Goal: Task Accomplishment & Management: Use online tool/utility

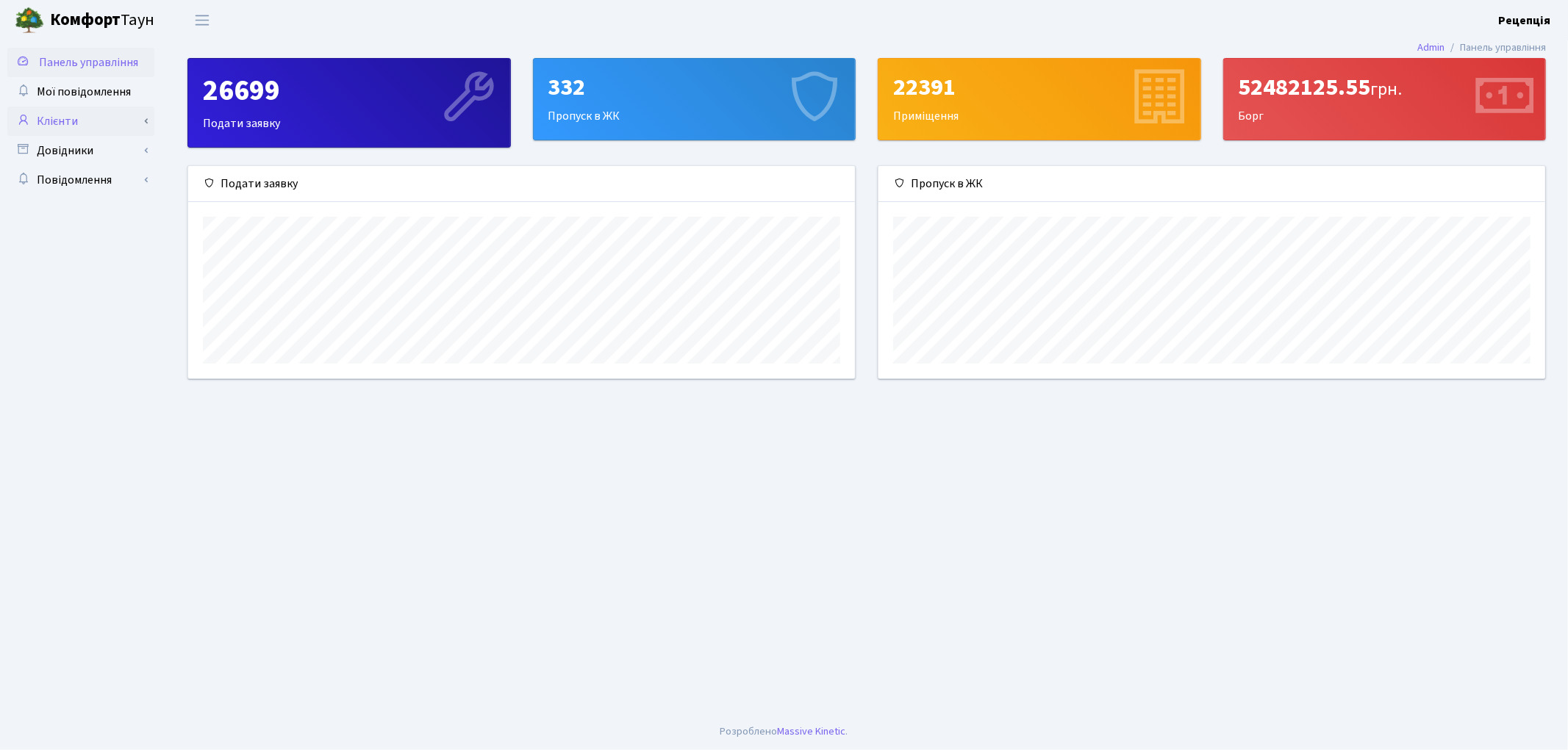
scroll to position [212, 667]
click at [97, 122] on link "Клієнти" at bounding box center [81, 122] width 147 height 29
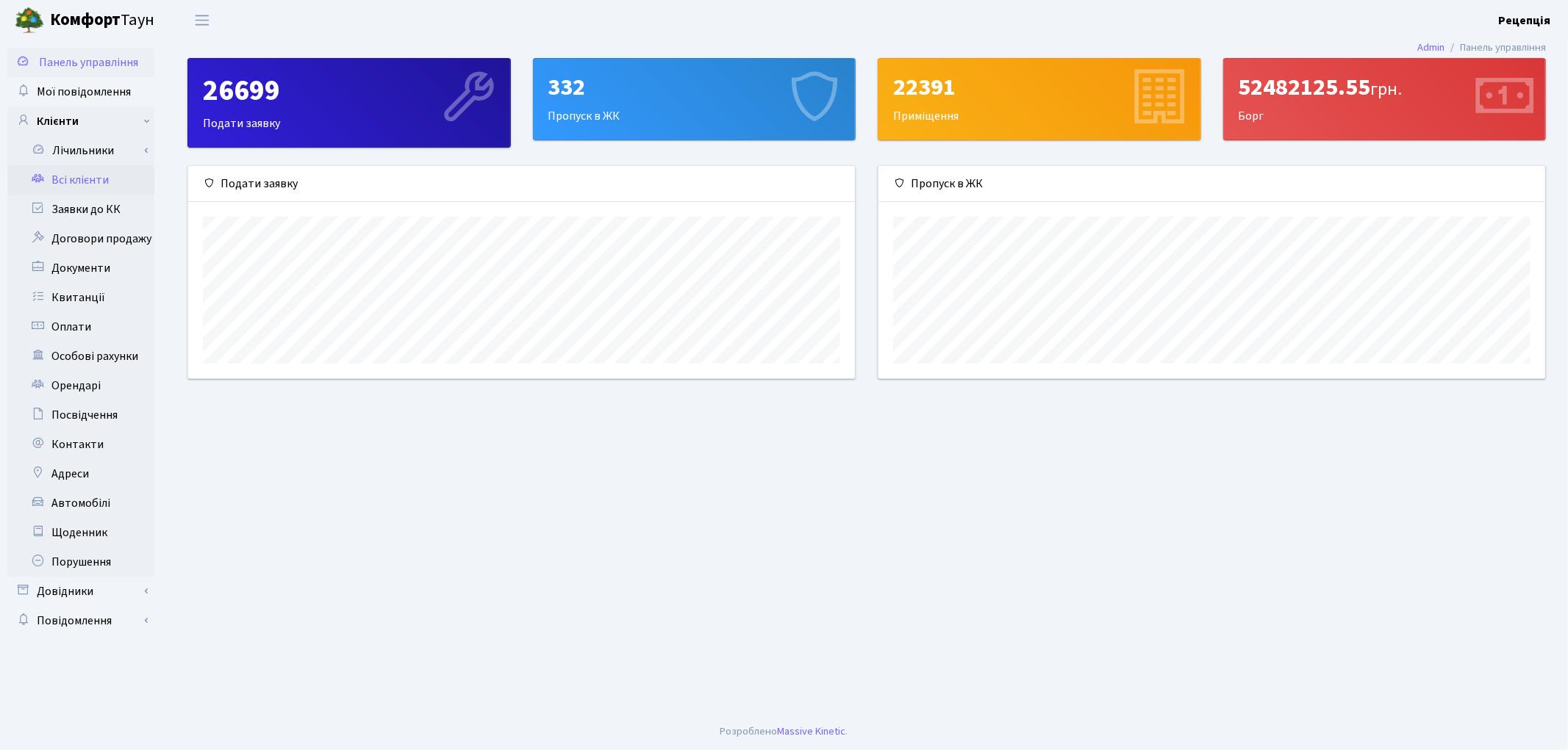
click at [97, 179] on link "Всі клієнти" at bounding box center [81, 180] width 147 height 29
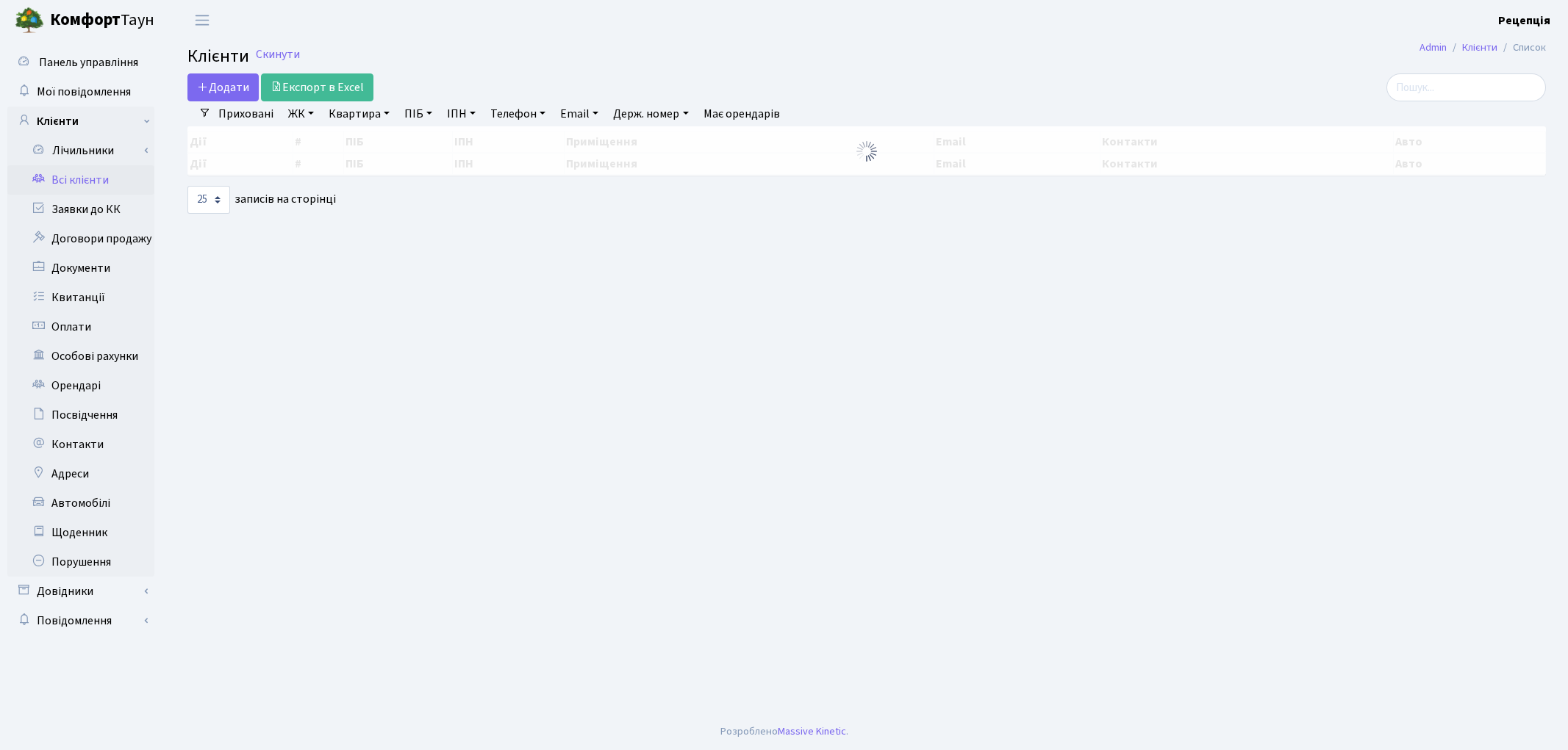
select select "25"
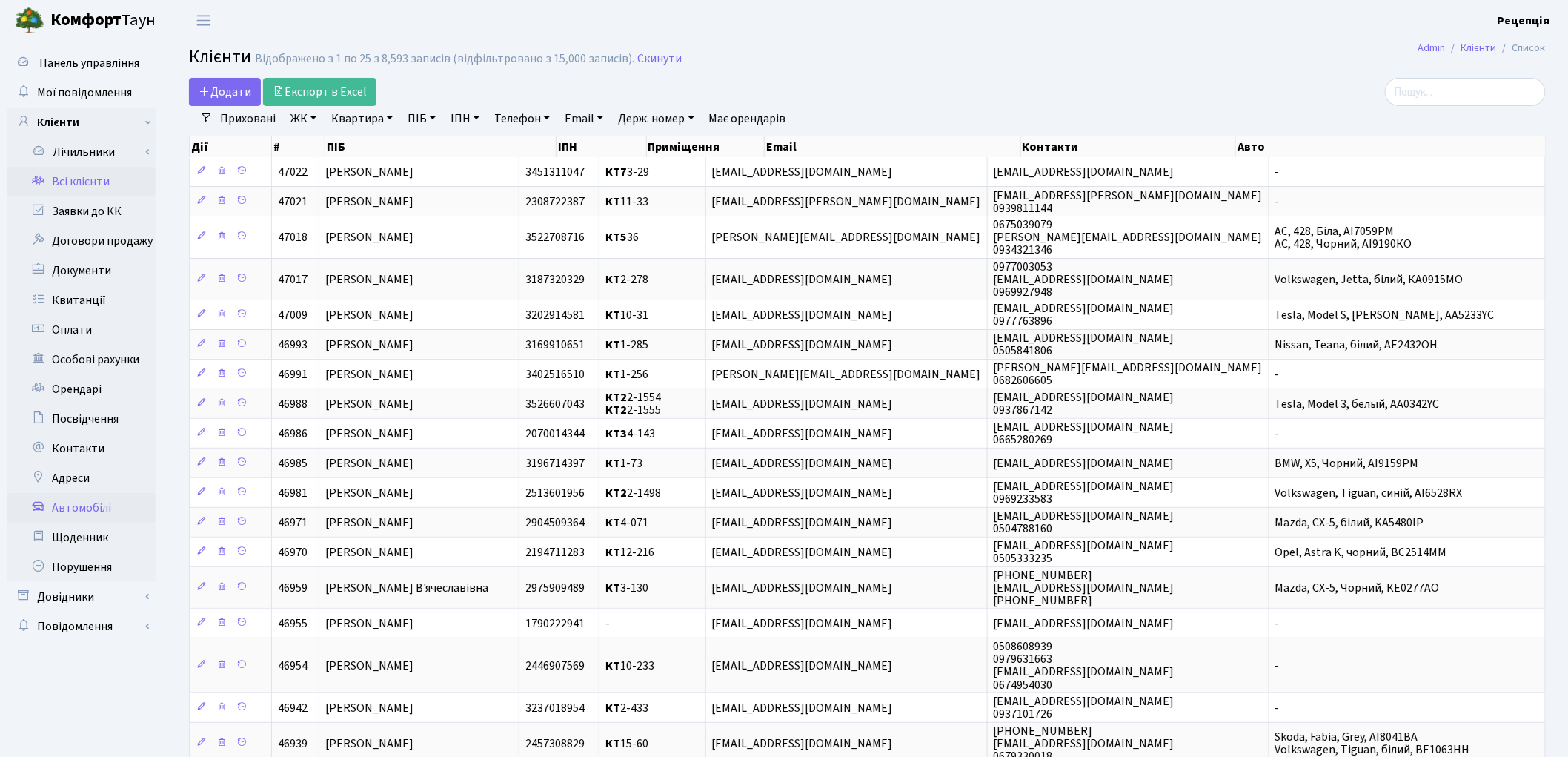
click at [97, 502] on link "Автомобілі" at bounding box center [81, 508] width 148 height 29
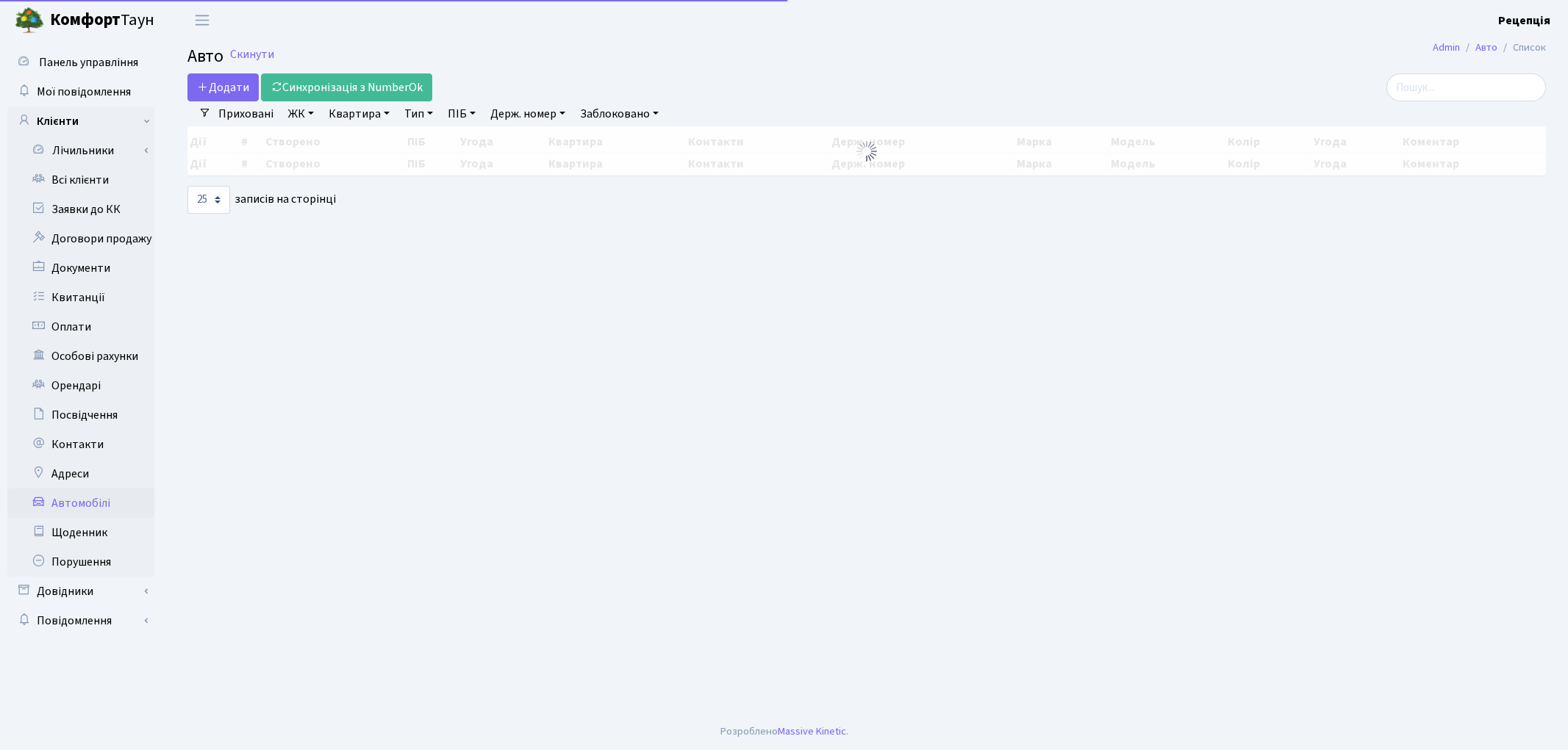
select select "25"
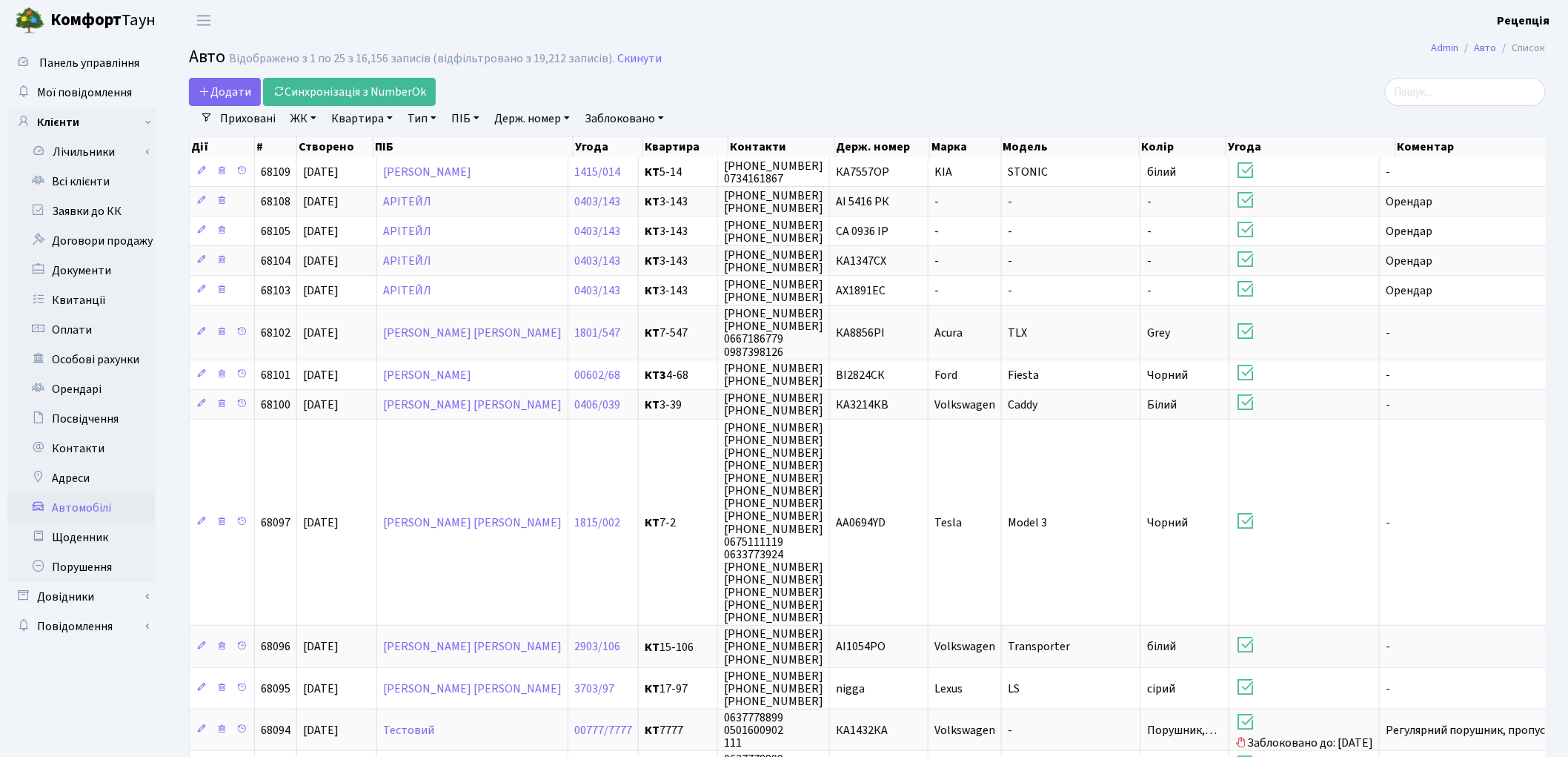
click at [521, 119] on link "Держ. номер" at bounding box center [532, 119] width 87 height 26
click at [751, 93] on div "Додати Синхронізація з NumberOk" at bounding box center [638, 91] width 898 height 28
click at [114, 187] on link "Всі клієнти" at bounding box center [81, 182] width 148 height 29
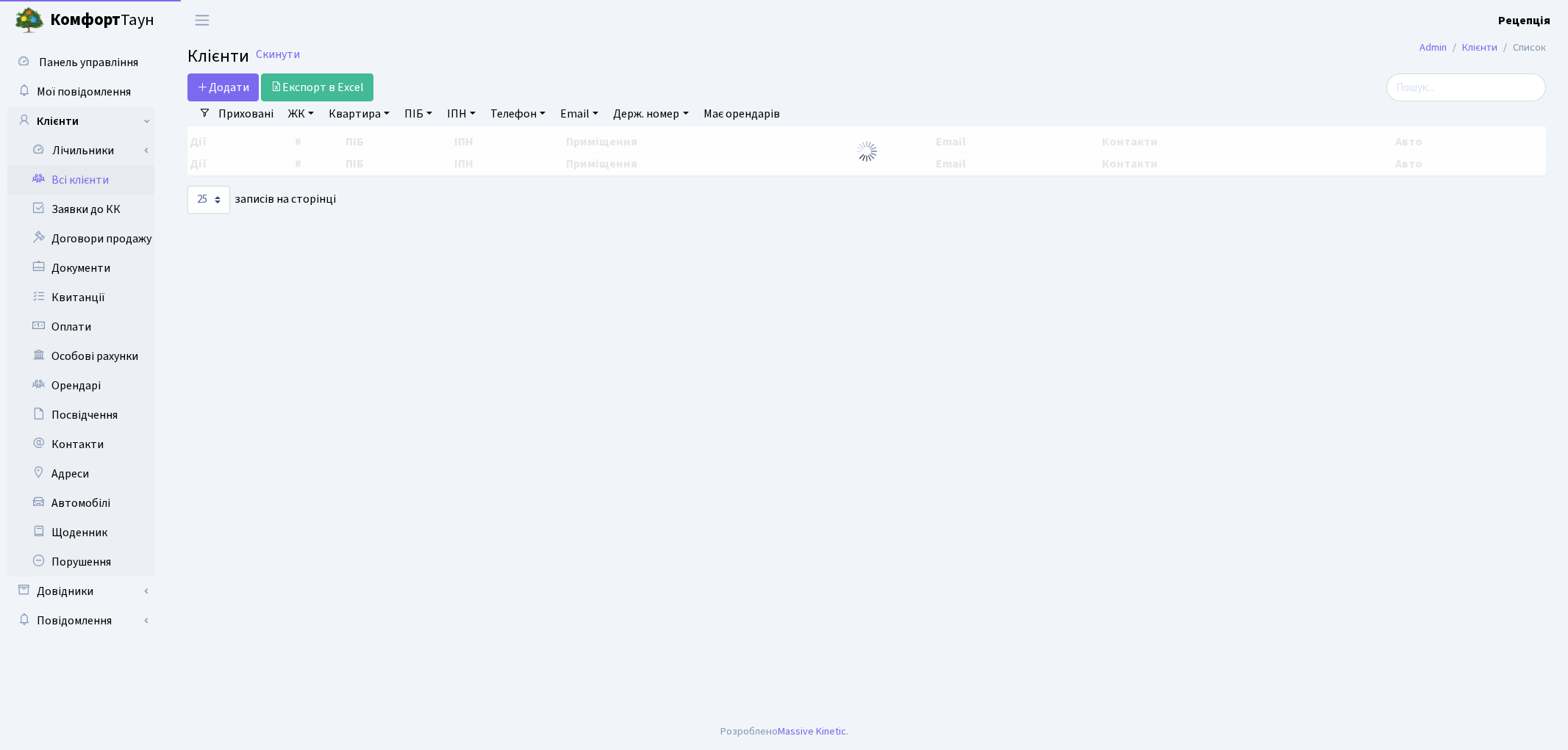
select select "25"
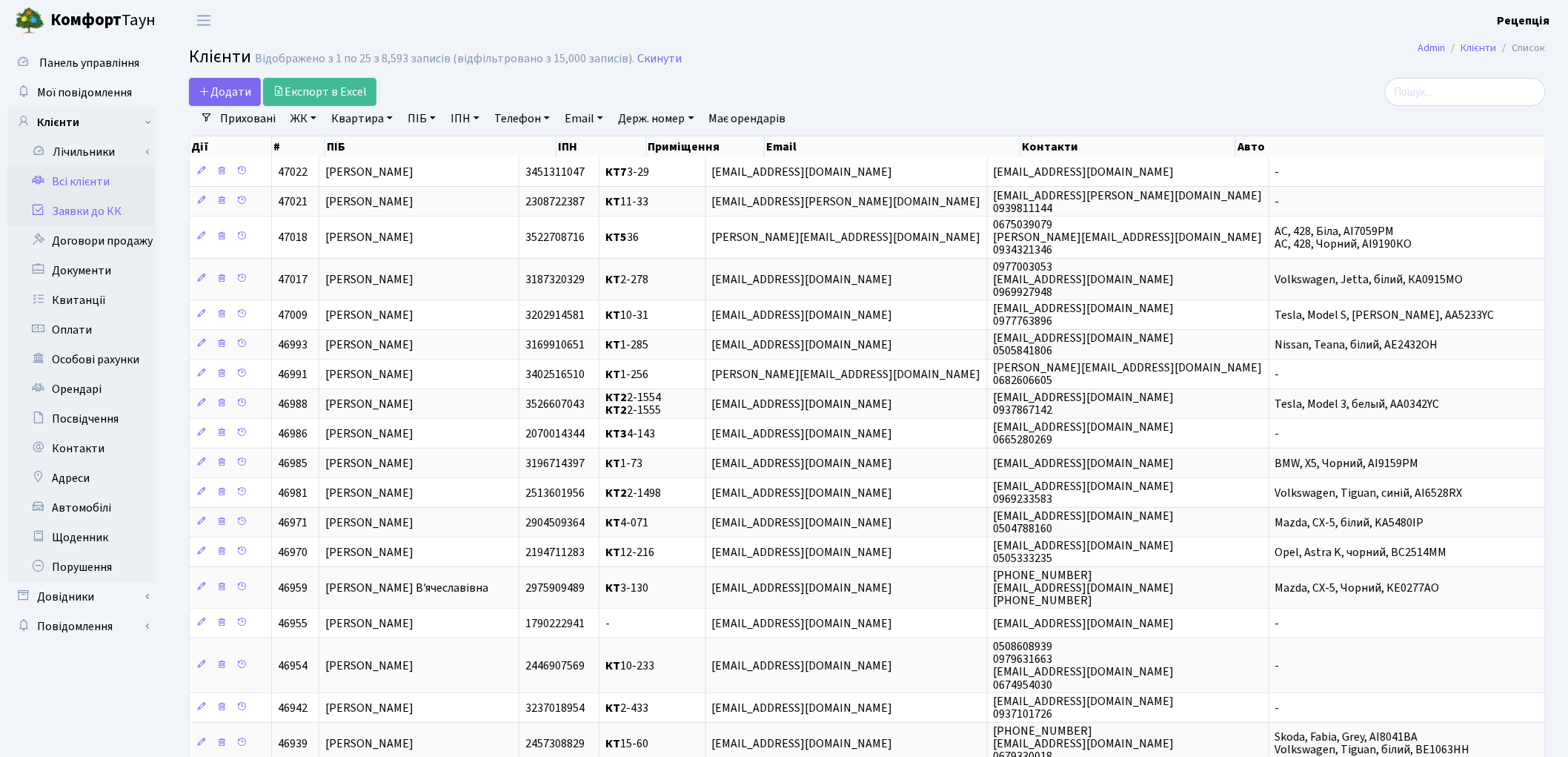
click at [68, 217] on link "Заявки до КК" at bounding box center [81, 211] width 148 height 29
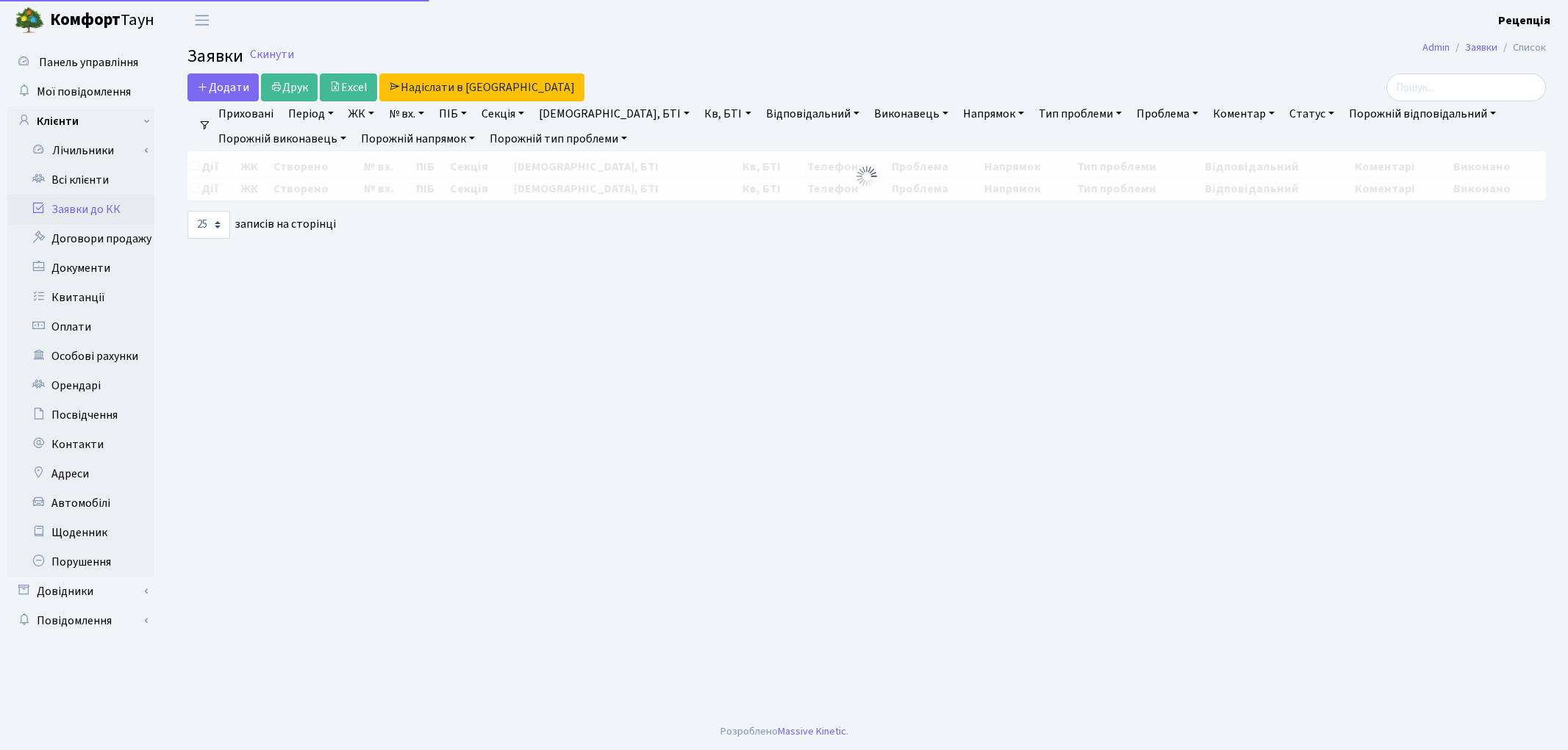
select select "25"
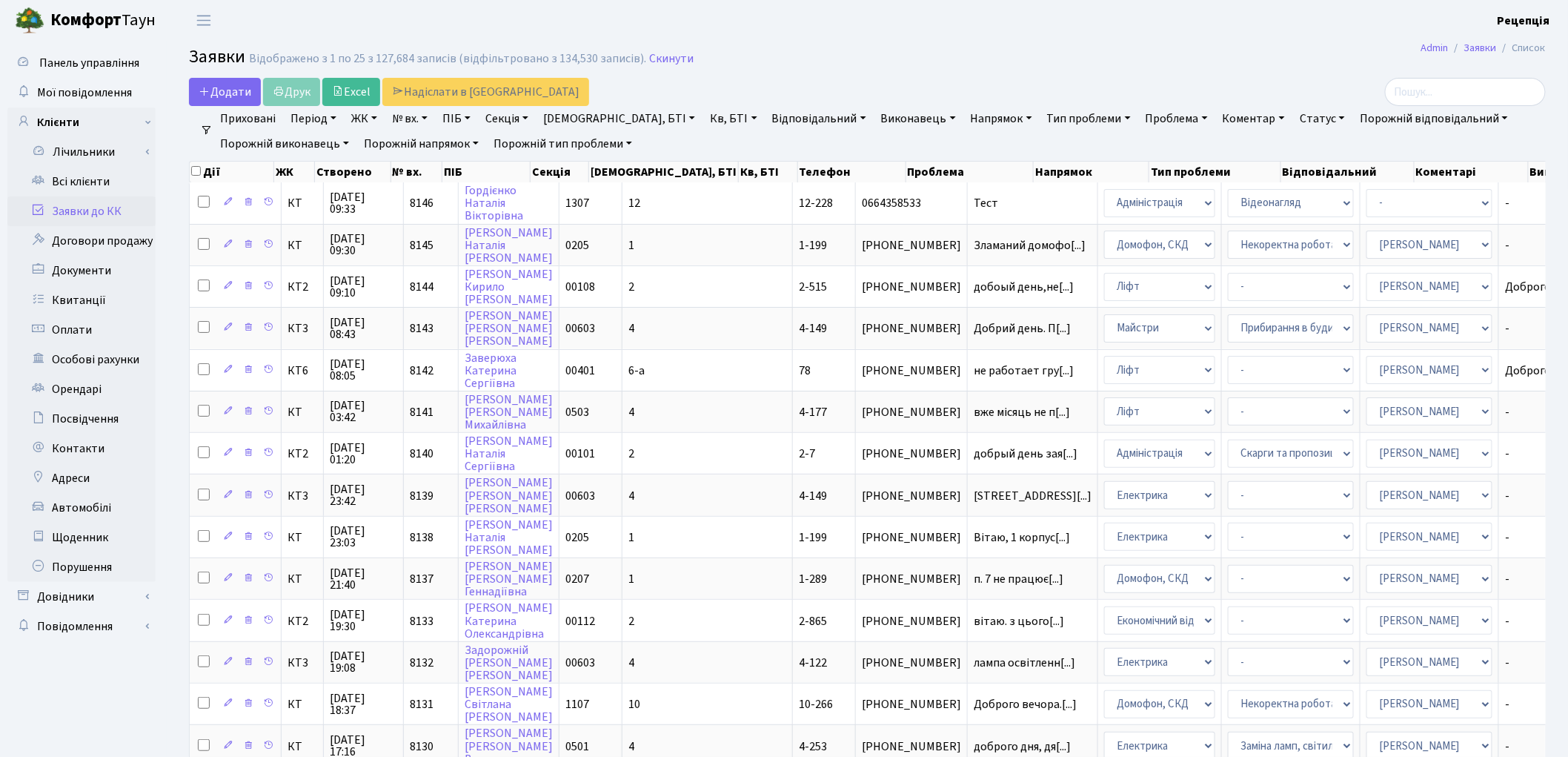
click at [415, 115] on link "№ вх." at bounding box center [409, 119] width 47 height 26
type input "7799"
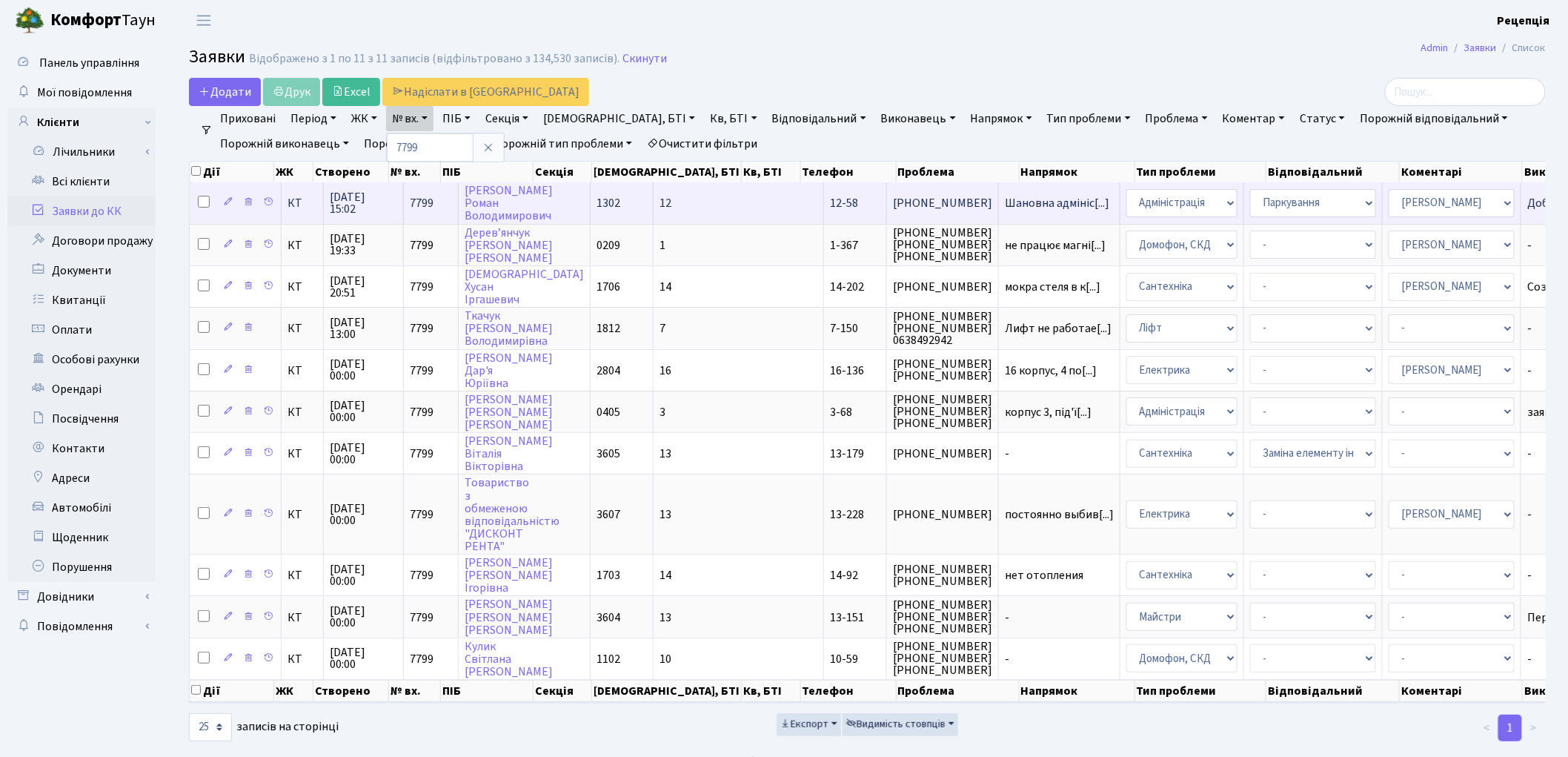
click at [999, 210] on td "Шановна адмініс[...]" at bounding box center [1060, 203] width 122 height 41
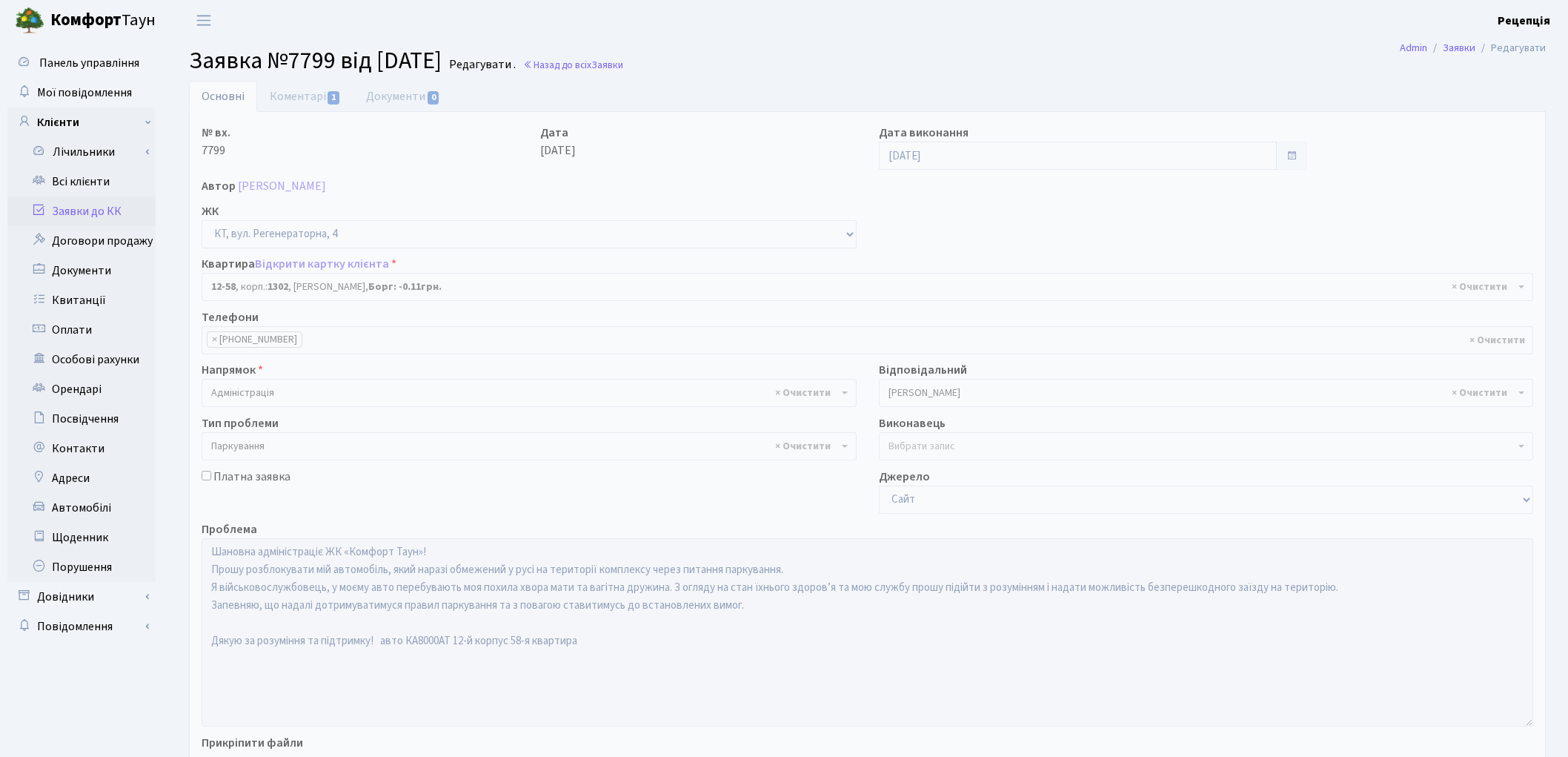
select select "7165"
select select "66"
click at [308, 98] on link "Коментарі 1" at bounding box center [305, 95] width 96 height 30
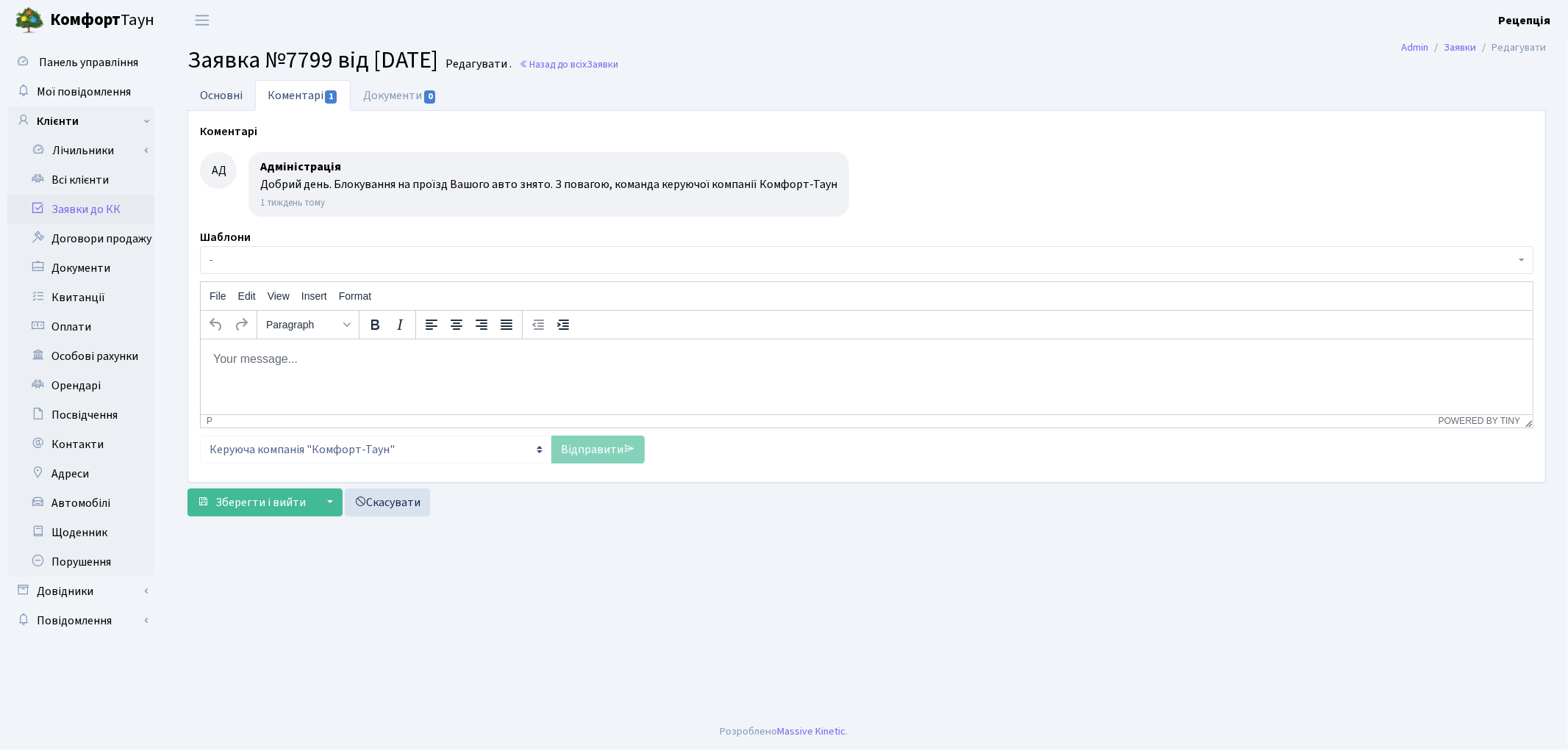
click at [230, 103] on link "Основні" at bounding box center [221, 94] width 67 height 30
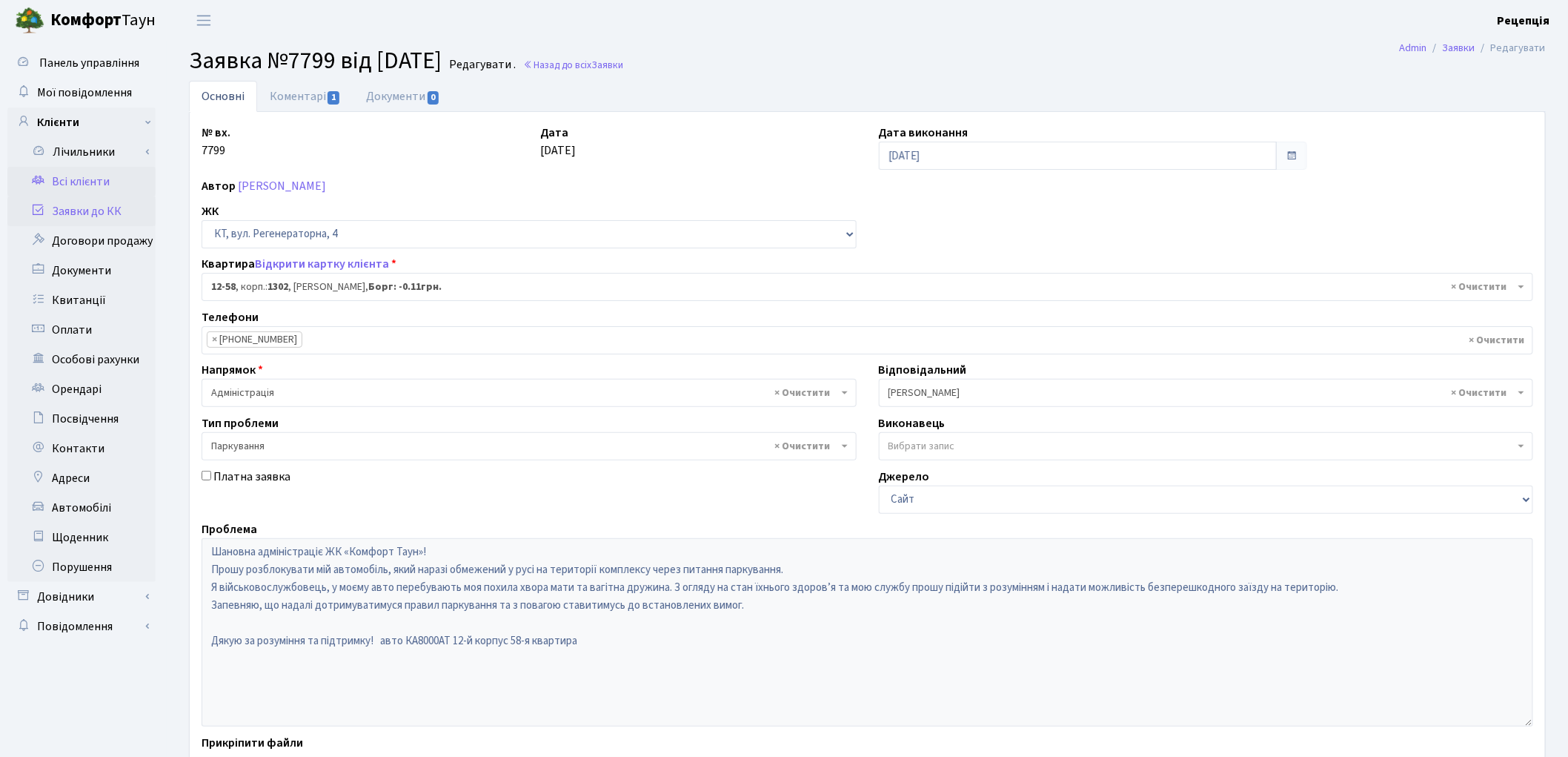
click at [94, 168] on link "Всі клієнти" at bounding box center [81, 182] width 148 height 29
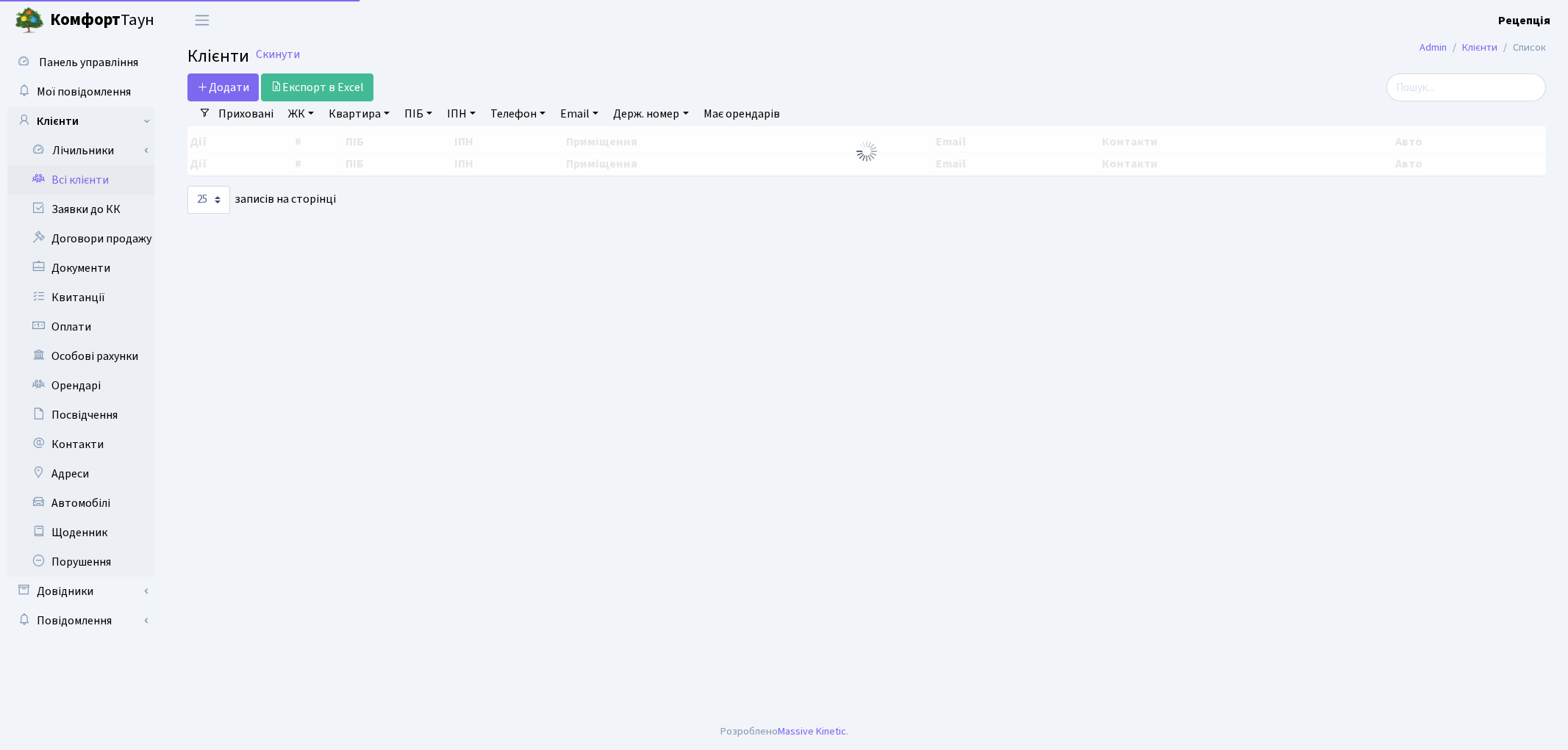
select select "25"
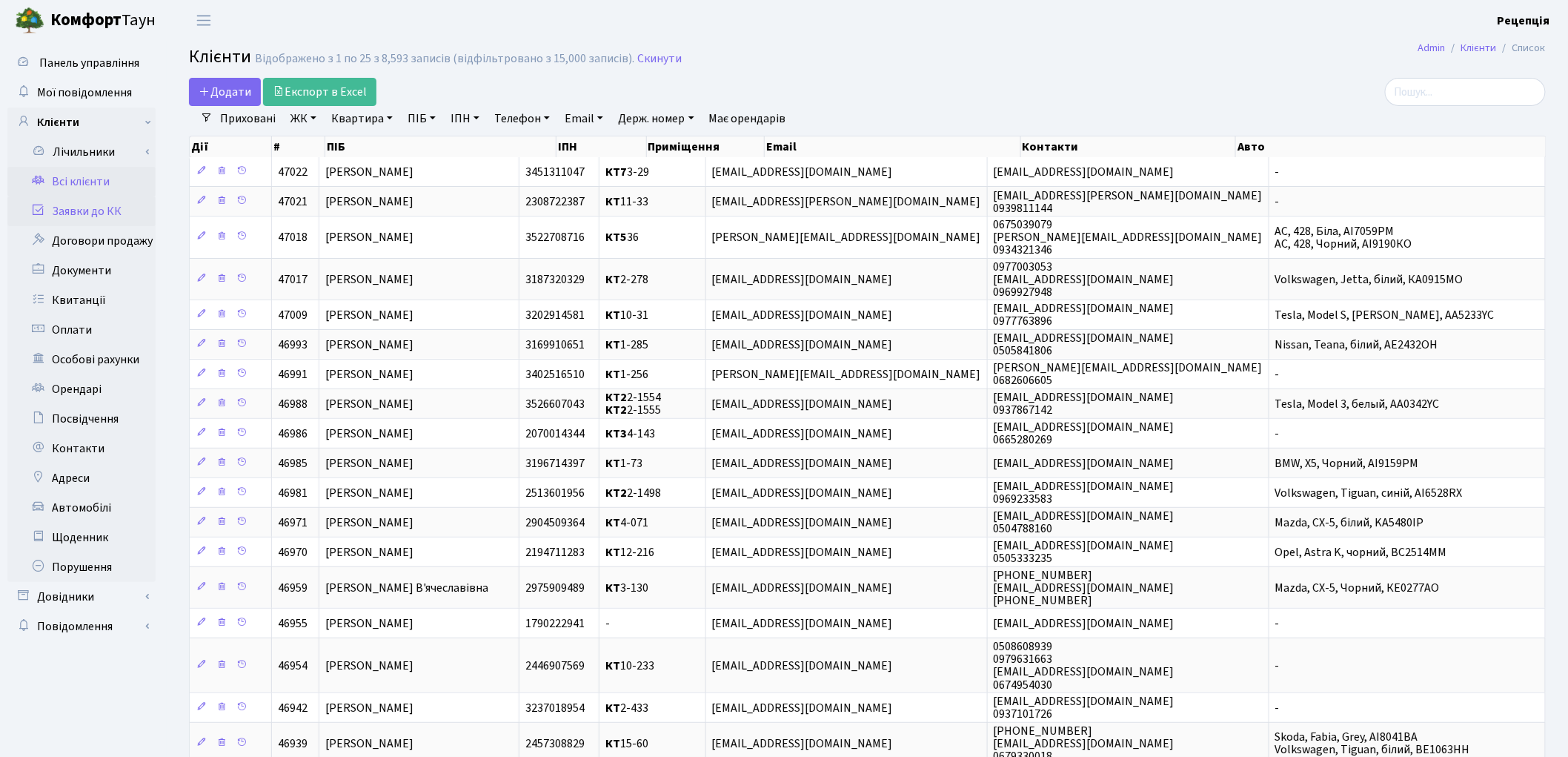
click at [83, 220] on link "Заявки до КК" at bounding box center [81, 211] width 148 height 29
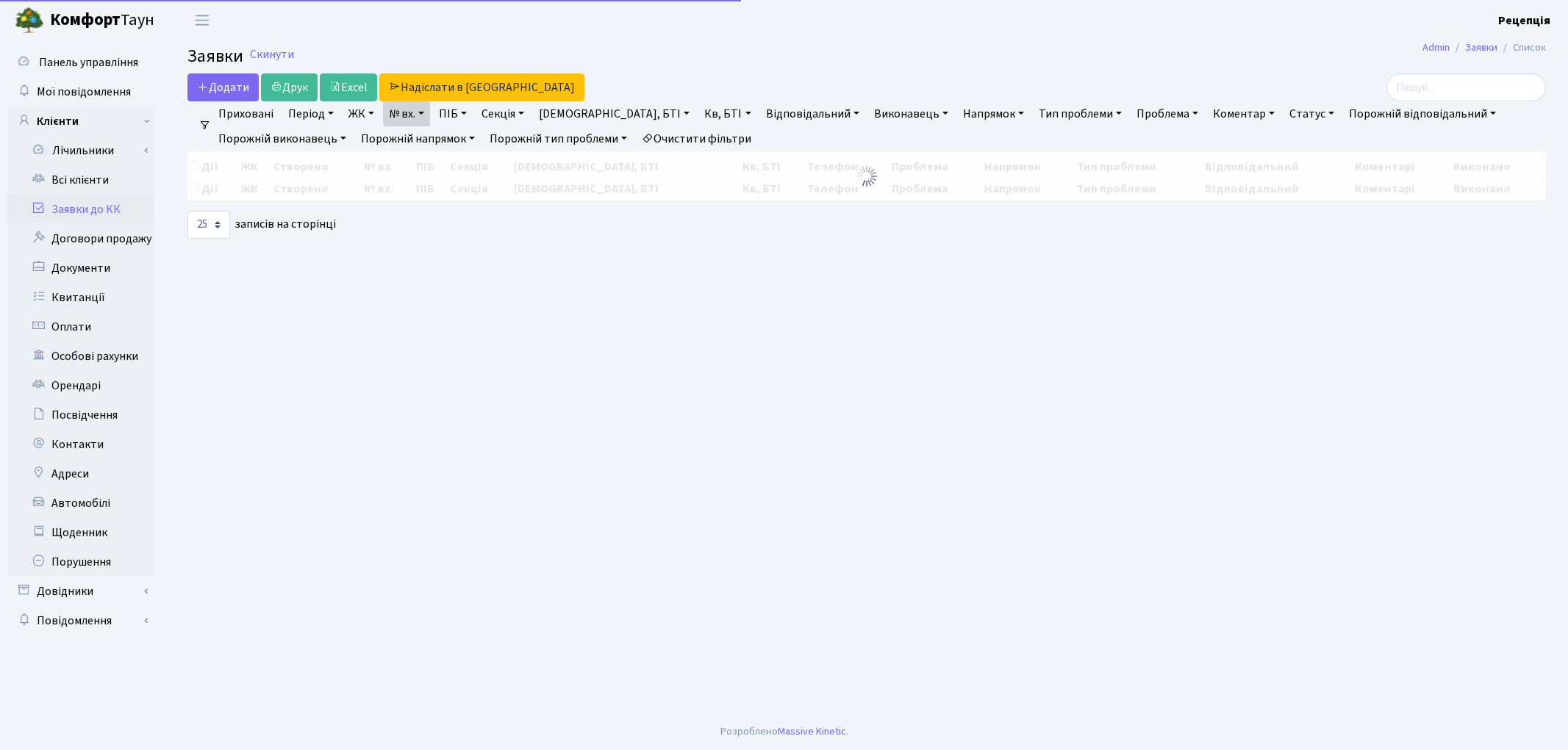
select select "25"
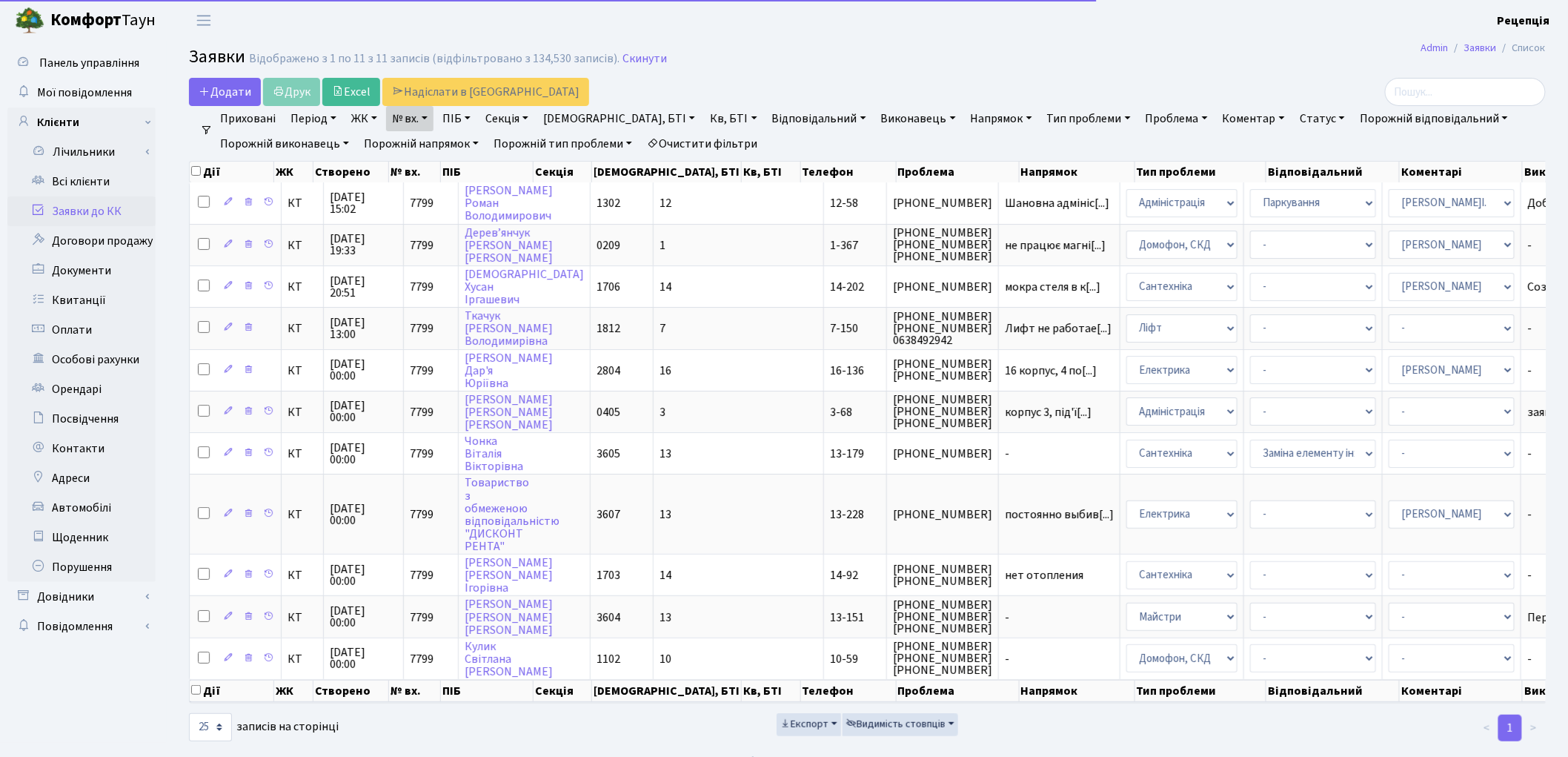
click at [432, 123] on link "№ вх." at bounding box center [409, 119] width 47 height 26
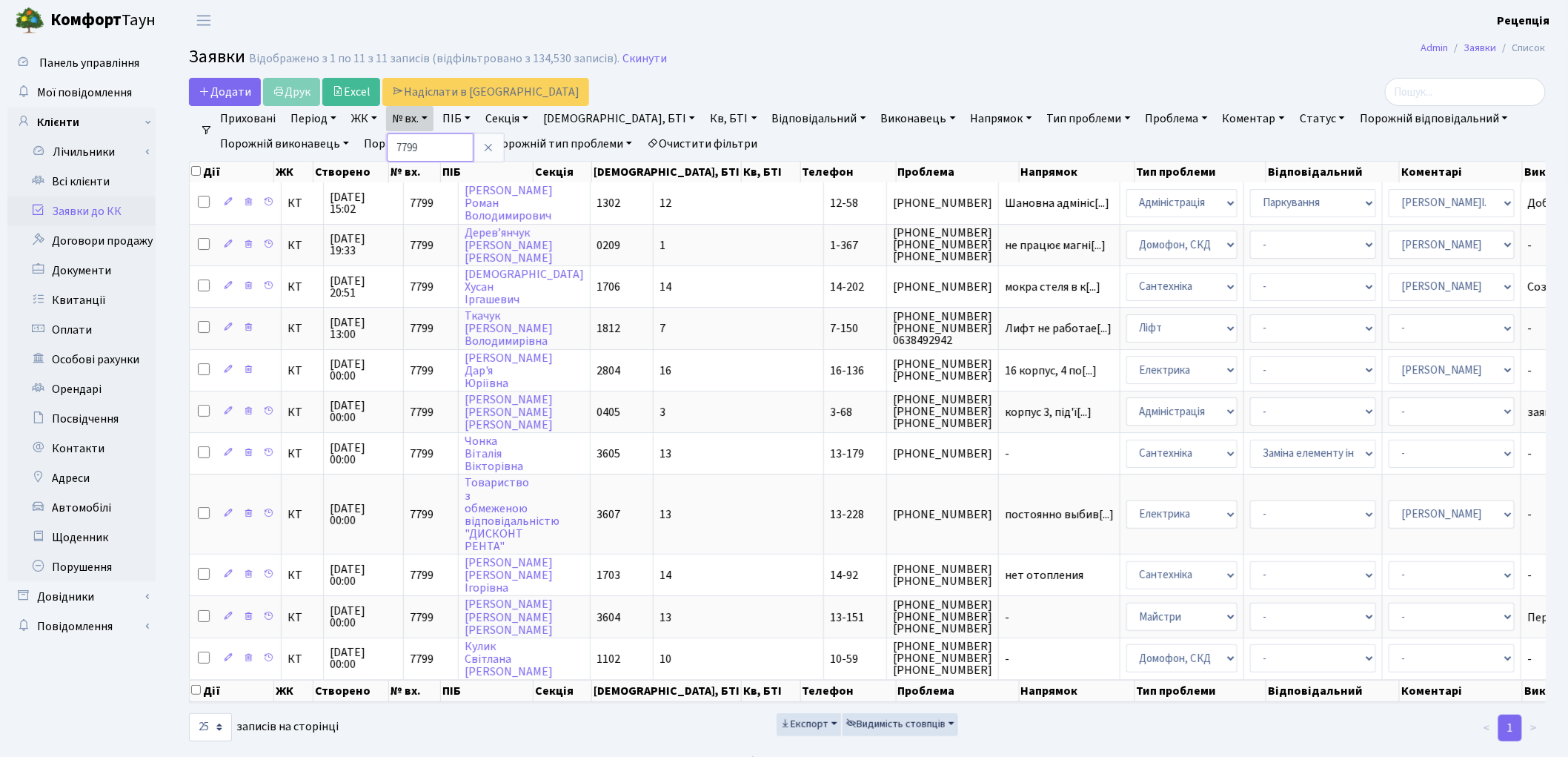
click at [427, 144] on input "7799" at bounding box center [430, 147] width 86 height 28
type input "7"
type input "6403"
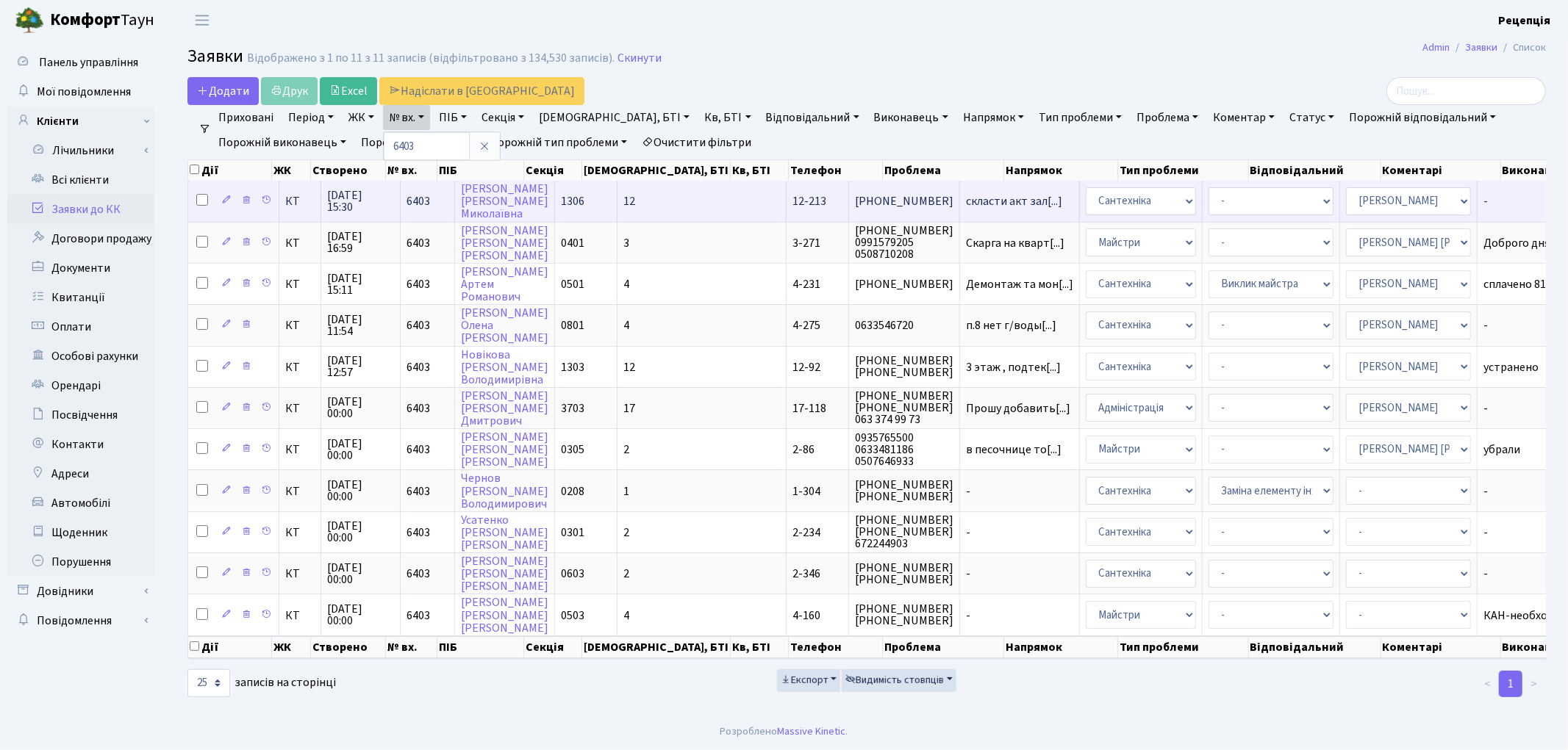
click at [620, 209] on td "12" at bounding box center [702, 201] width 169 height 41
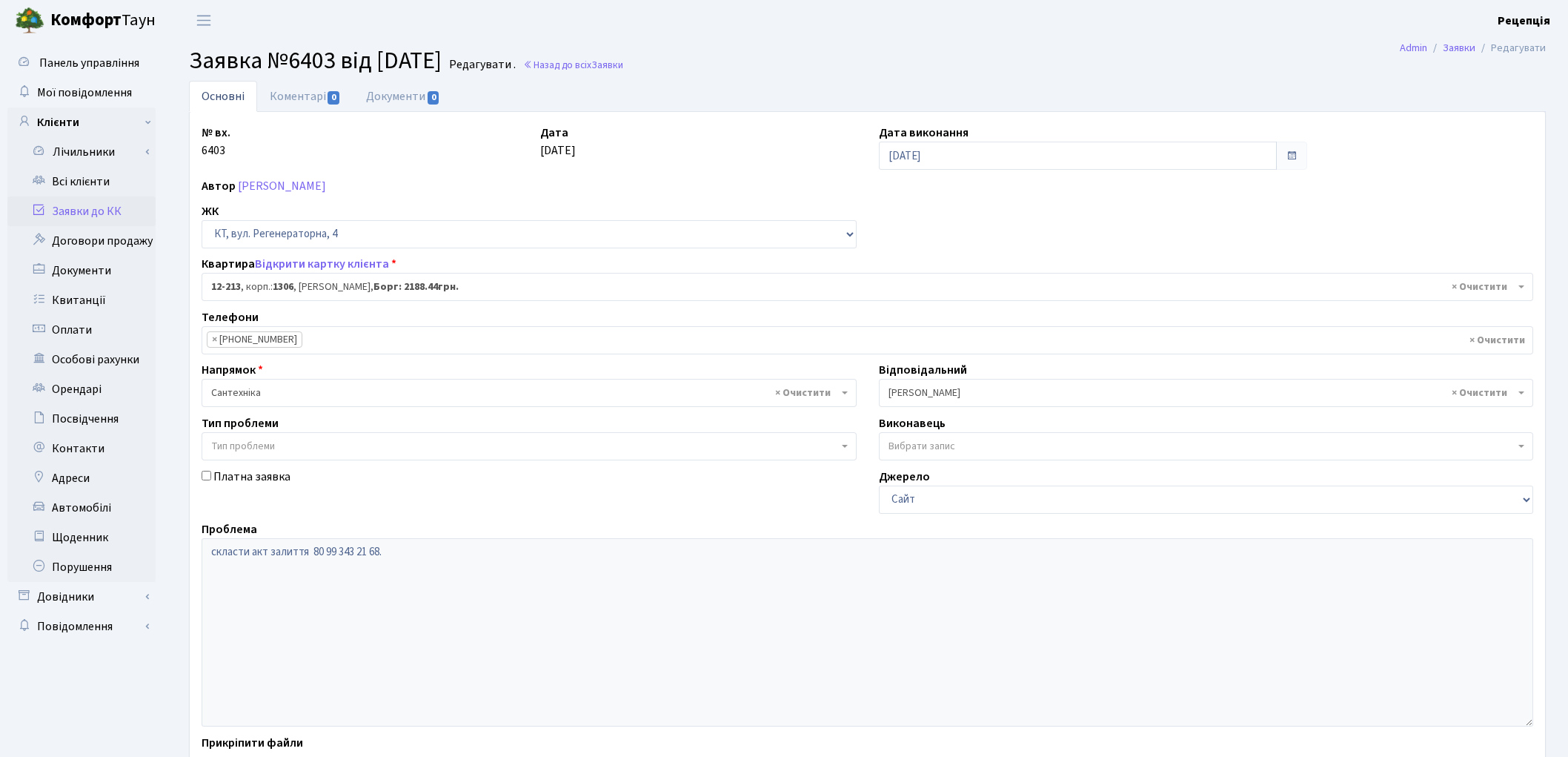
select select "7320"
click at [86, 180] on link "Всі клієнти" at bounding box center [81, 182] width 148 height 29
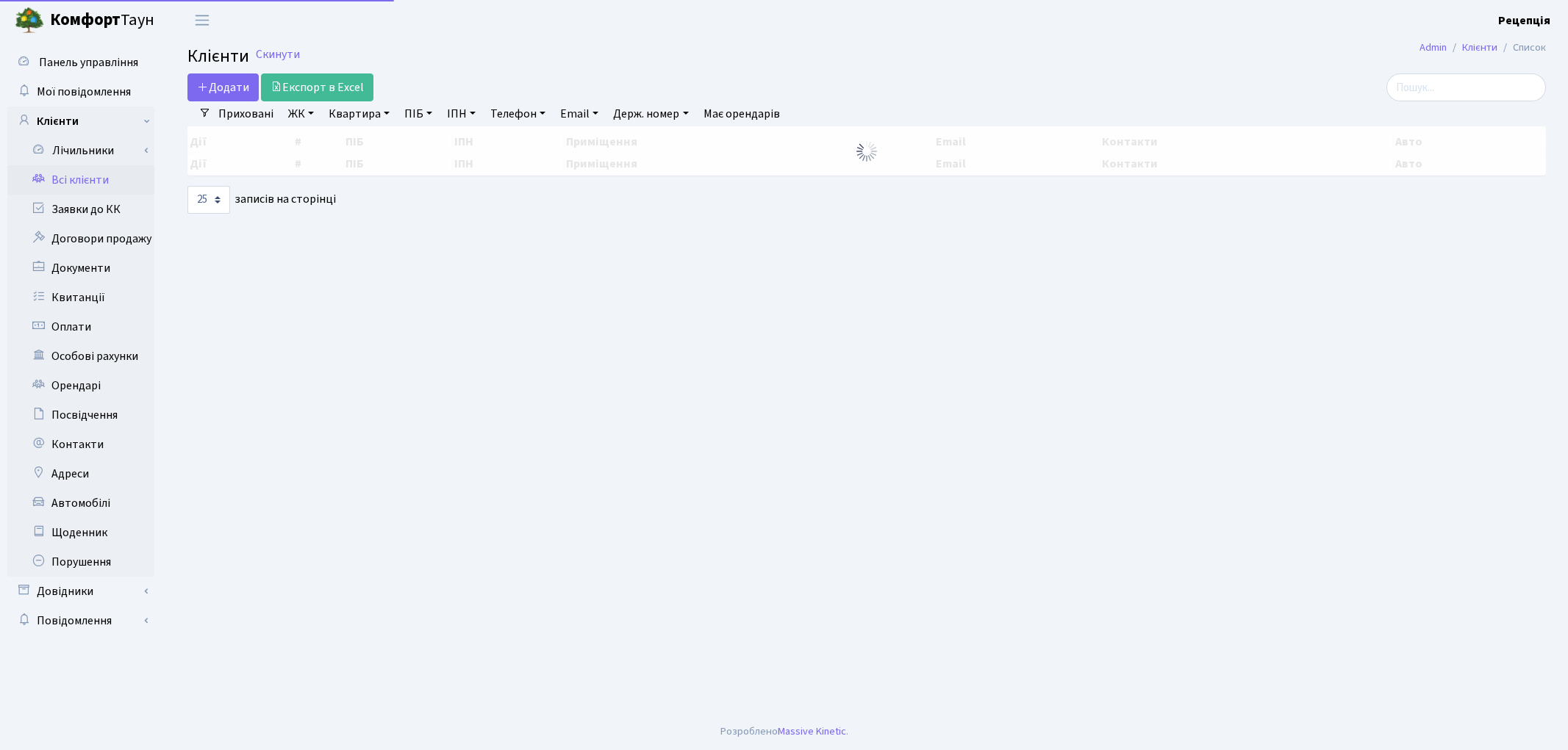
select select "25"
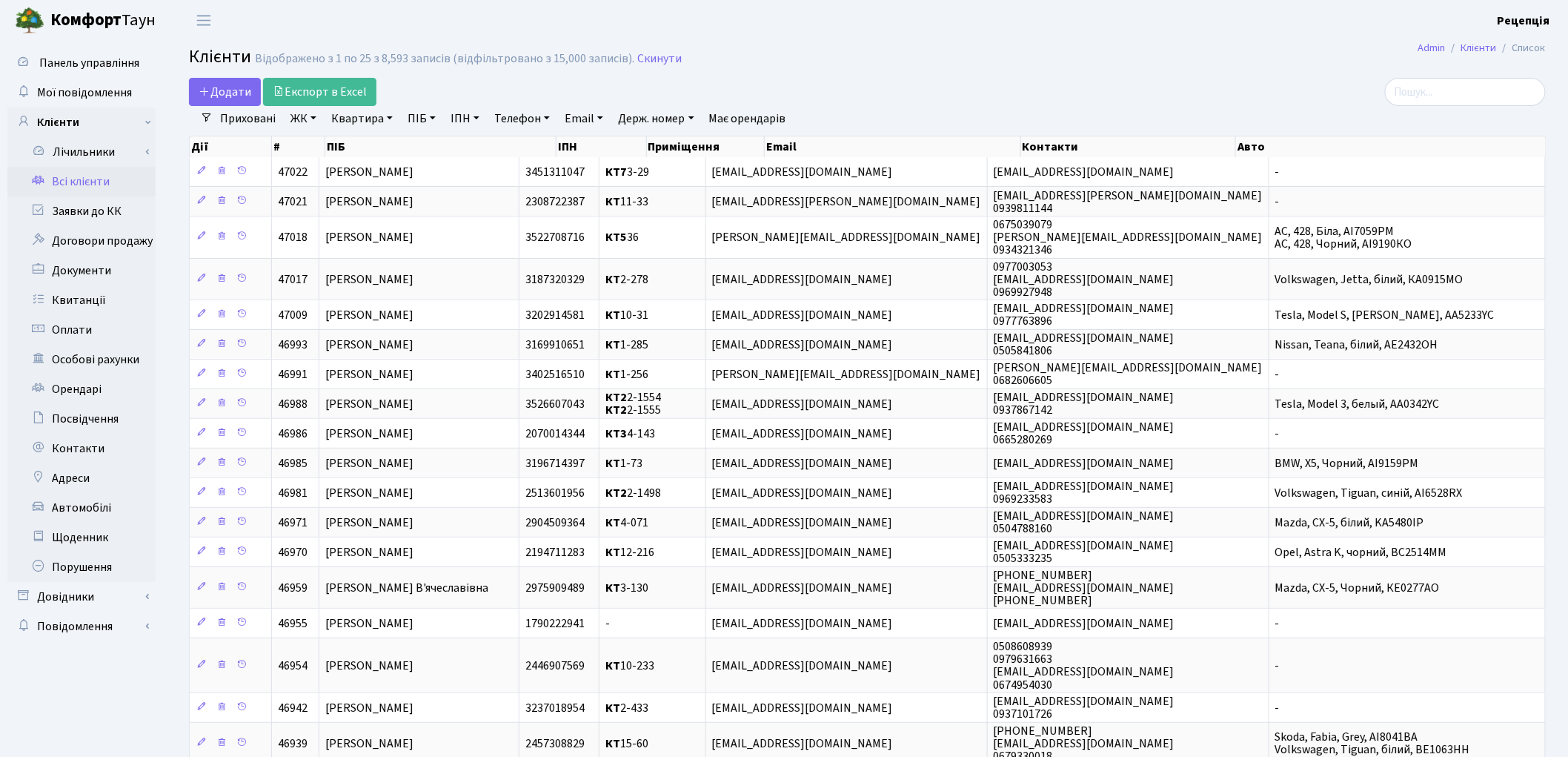
click at [311, 121] on link "ЖК" at bounding box center [303, 119] width 38 height 26
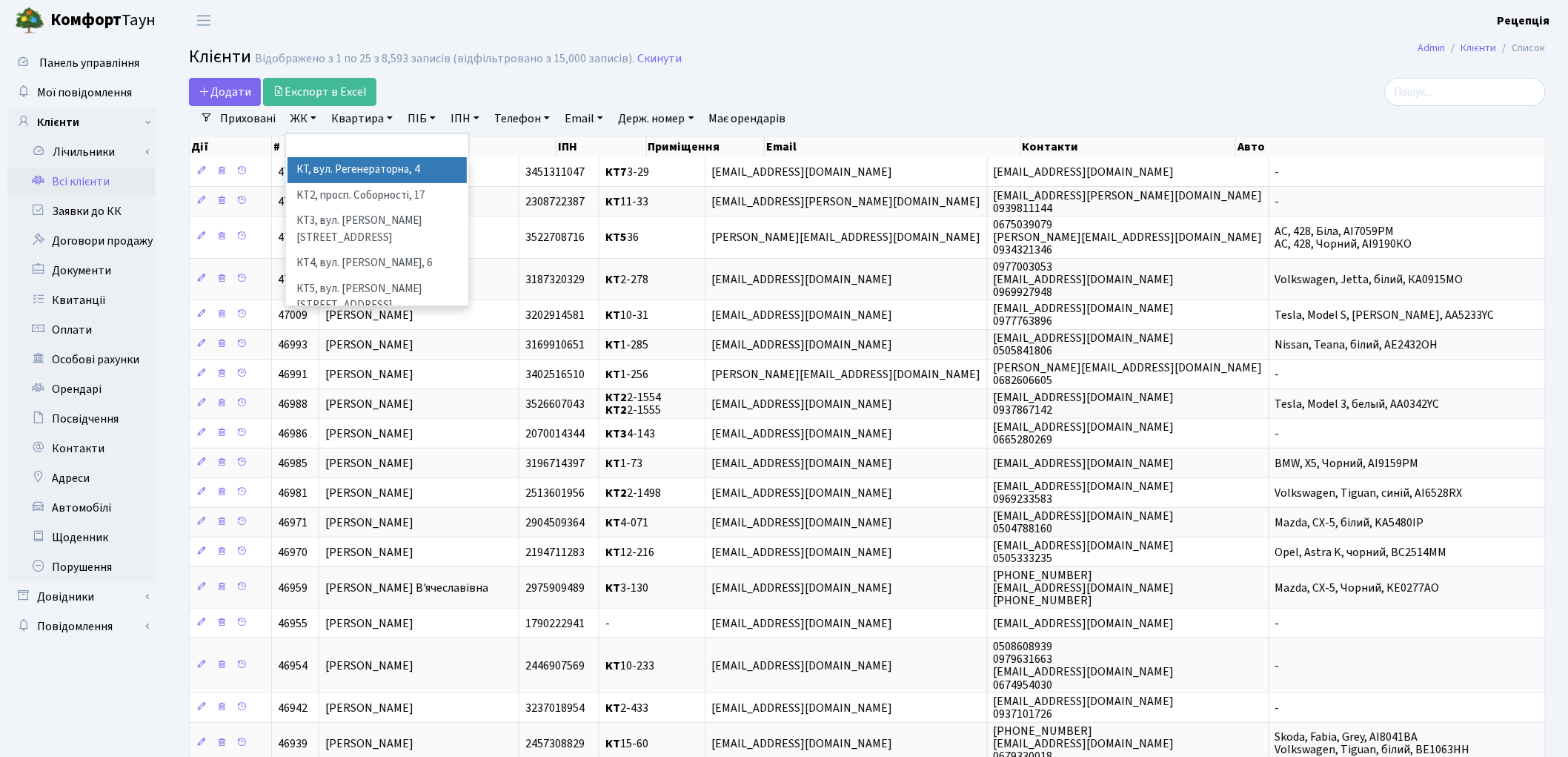
click at [334, 169] on li "КТ, вул. Регенераторна, 4" at bounding box center [377, 170] width 180 height 26
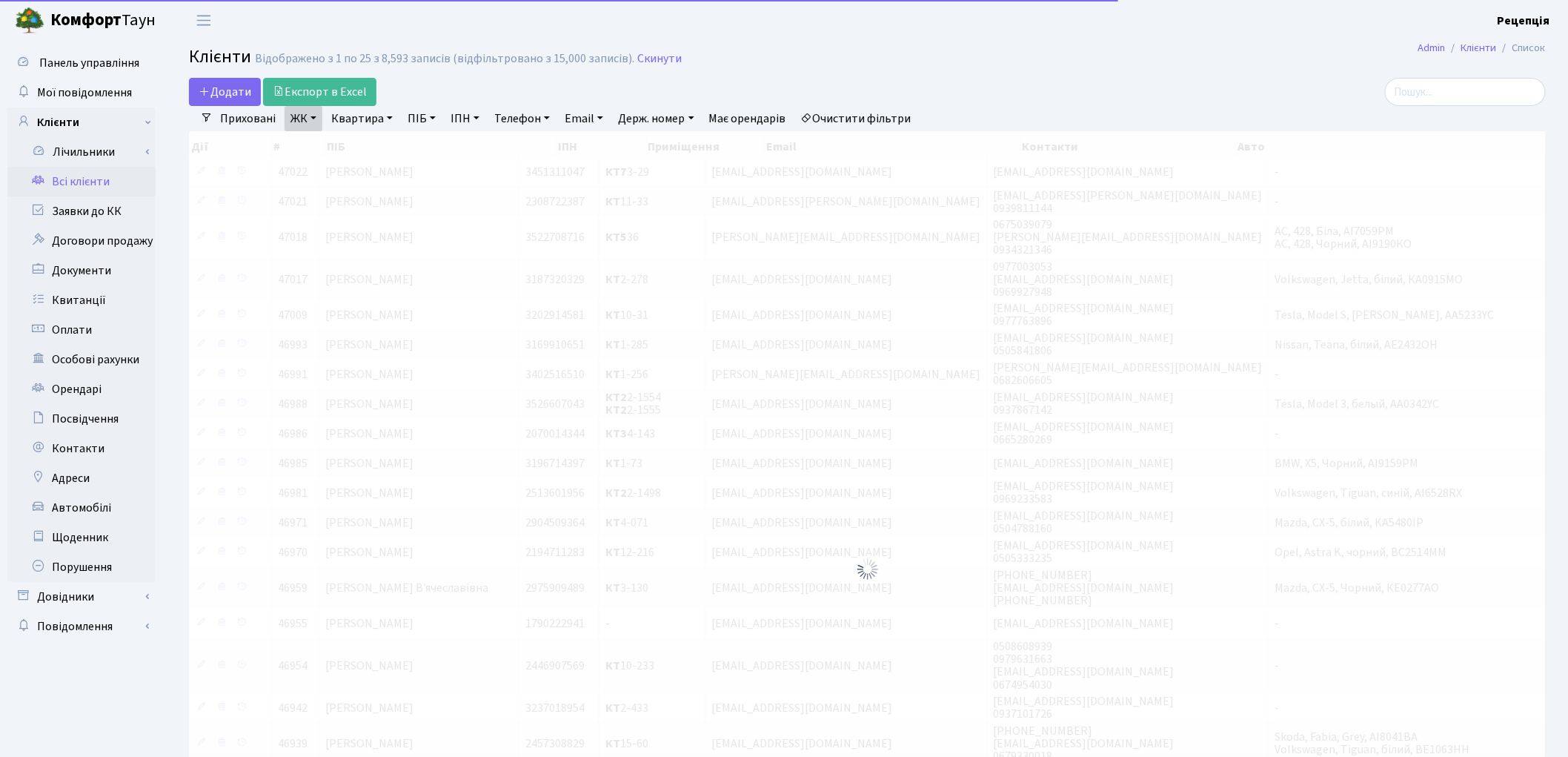
click at [364, 120] on link "Квартира" at bounding box center [362, 119] width 74 height 26
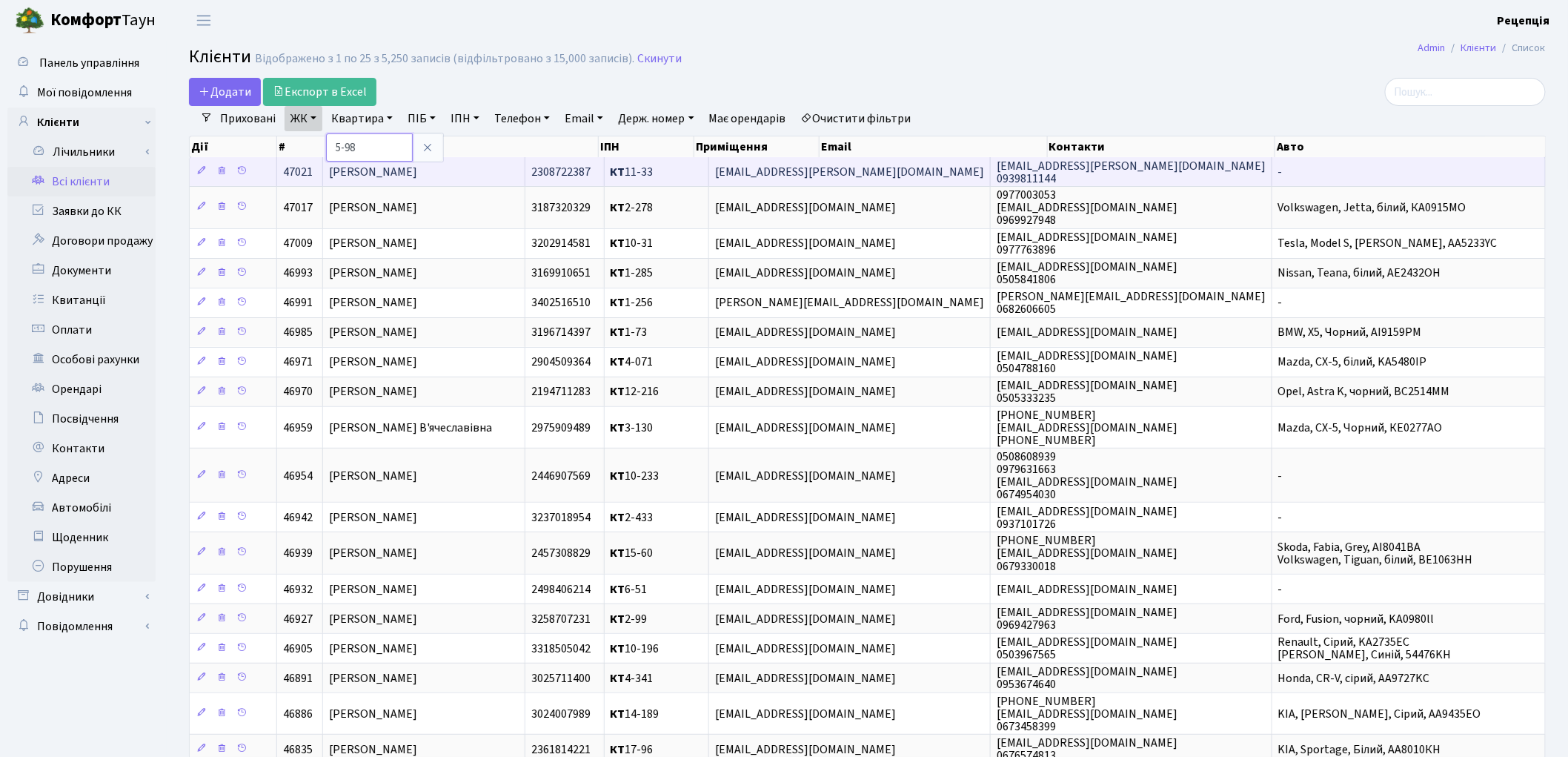
type input "5-98"
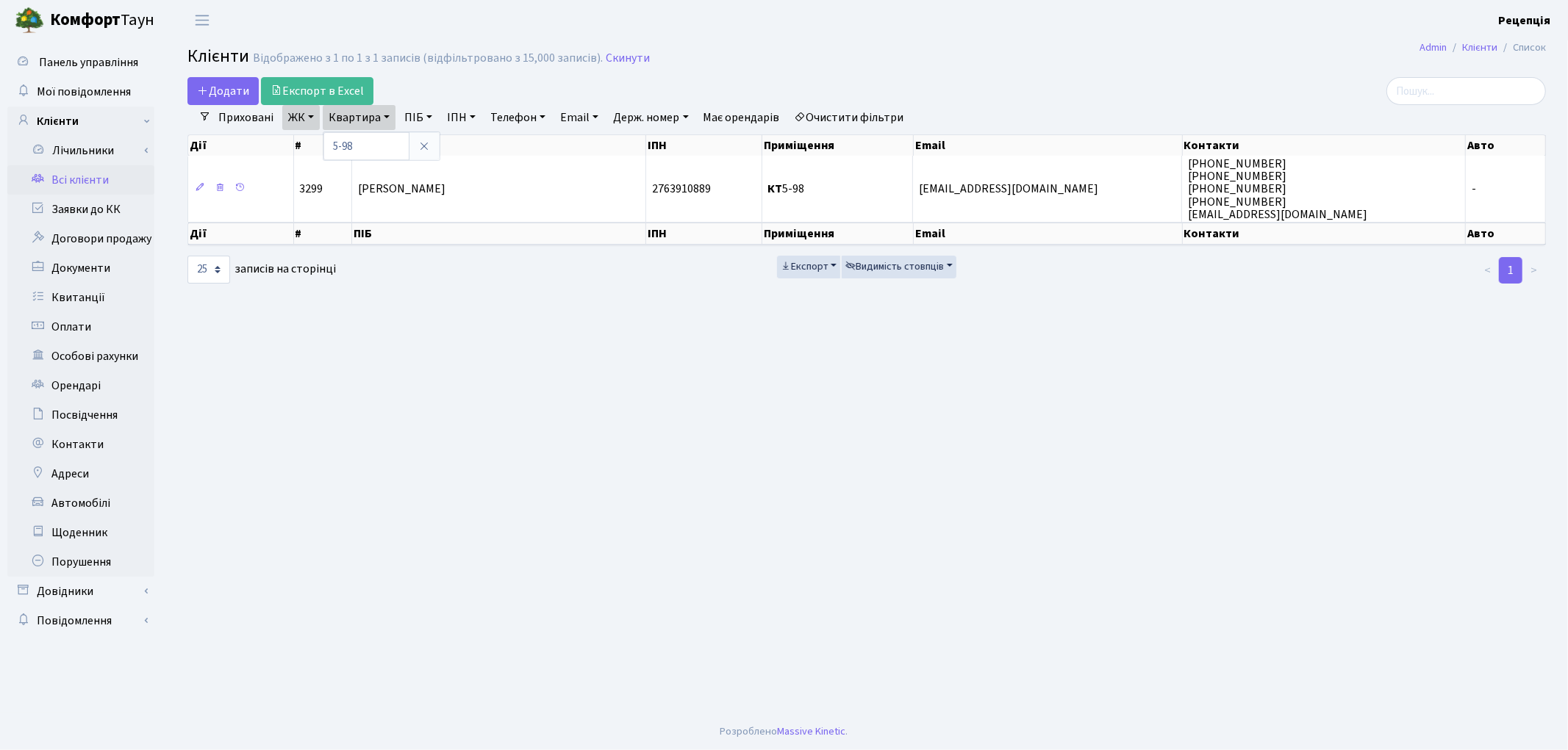
click at [826, 110] on link "Очистити фільтри" at bounding box center [849, 118] width 122 height 25
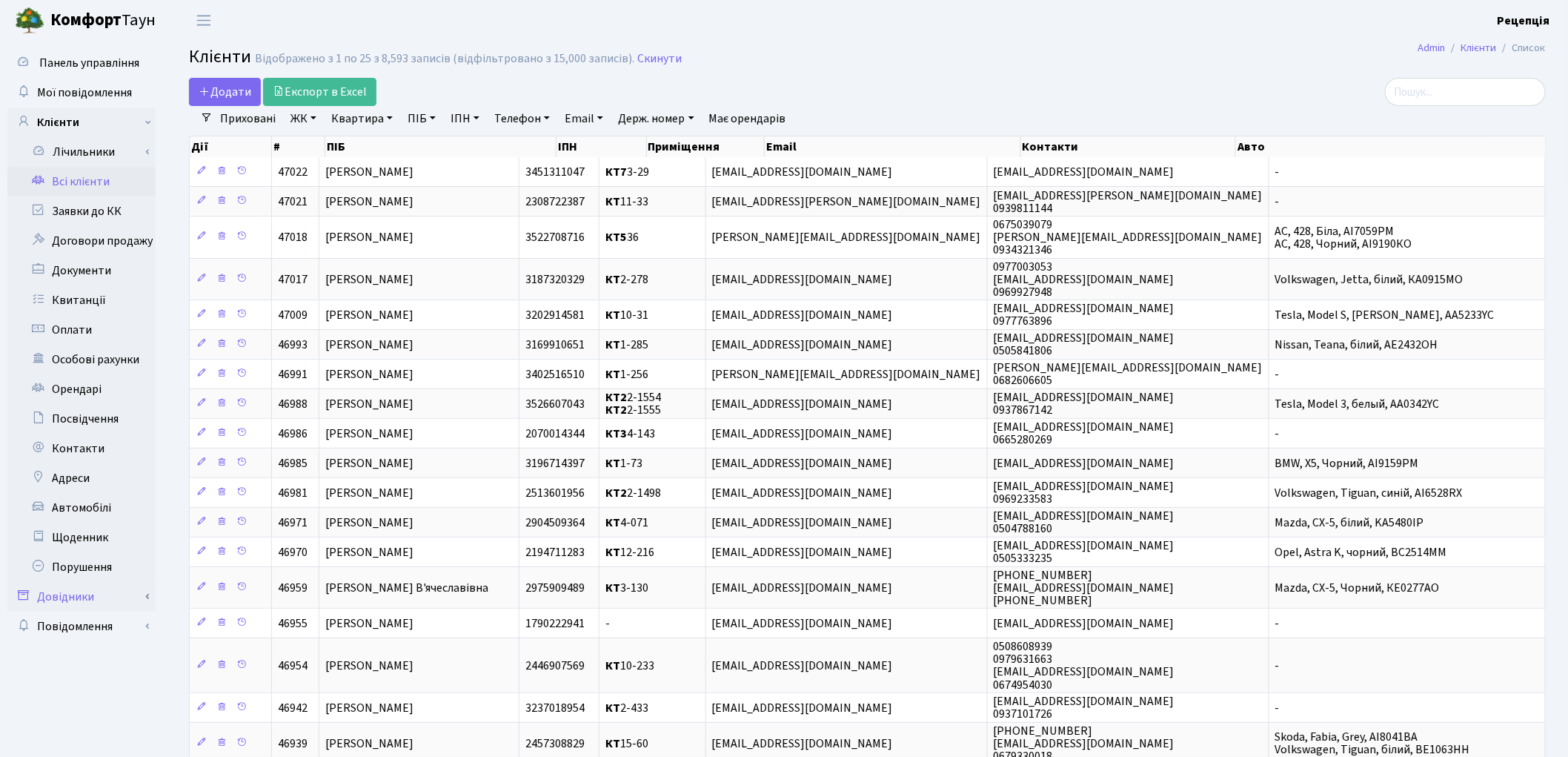
click at [56, 595] on link "Довідники" at bounding box center [81, 597] width 148 height 29
click at [60, 604] on link "Довідники" at bounding box center [81, 597] width 148 height 29
